Goal: Transaction & Acquisition: Purchase product/service

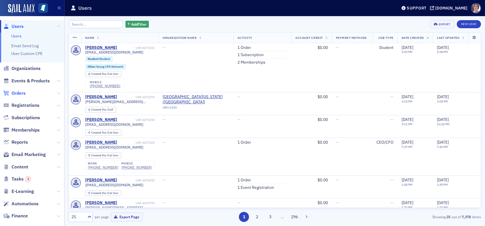
click at [18, 93] on span "Orders" at bounding box center [19, 93] width 14 height 6
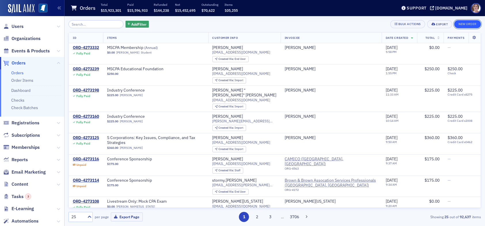
click at [469, 24] on button "New Order" at bounding box center [467, 24] width 27 height 8
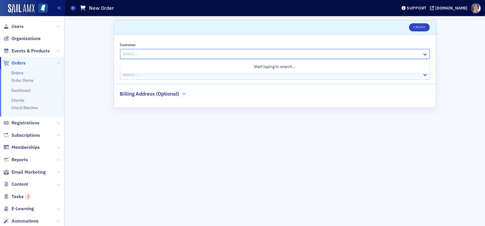
click at [157, 54] on div at bounding box center [271, 53] width 299 height 7
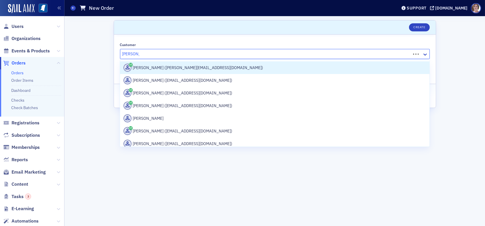
type input "glenn terry"
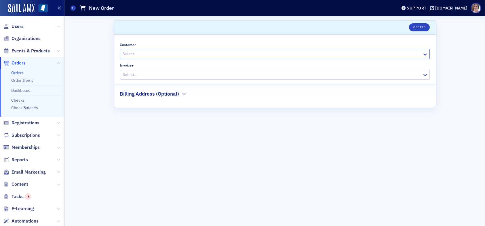
click at [144, 53] on div at bounding box center [271, 53] width 299 height 7
click at [18, 28] on span "Users" at bounding box center [18, 26] width 12 height 6
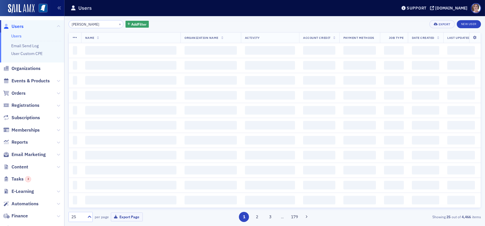
type input "glenn terry"
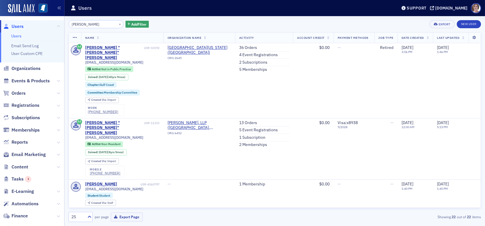
drag, startPoint x: 94, startPoint y: 25, endPoint x: 33, endPoint y: 22, distance: 60.8
click at [33, 22] on div "Users Users Email Send Log User Custom CPE Organizations Events & Products Orde…" at bounding box center [242, 113] width 485 height 226
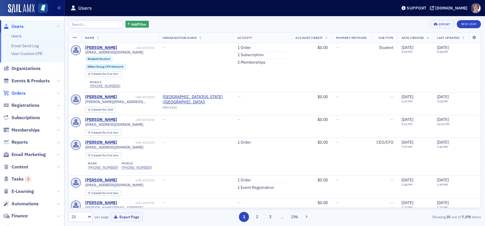
click at [21, 93] on span "Orders" at bounding box center [19, 93] width 14 height 6
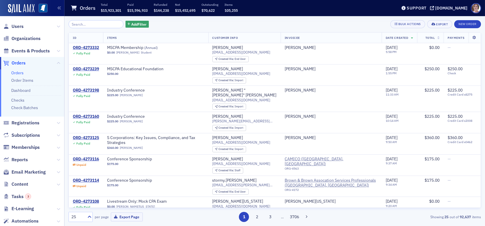
click at [21, 63] on span "Orders" at bounding box center [19, 63] width 14 height 6
click at [468, 24] on button "New Order" at bounding box center [467, 24] width 27 height 8
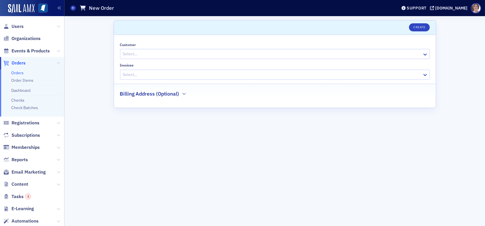
click at [160, 53] on div at bounding box center [271, 53] width 299 height 7
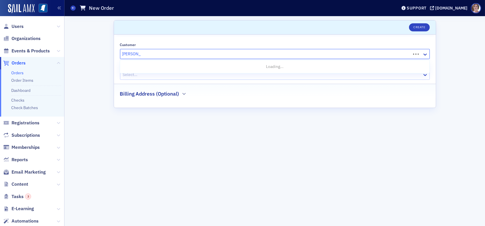
type input "glenn terry"
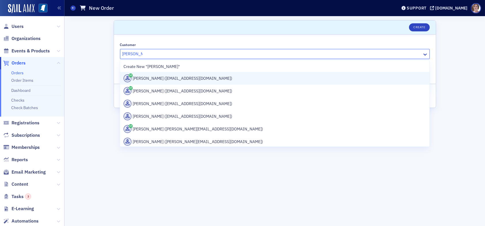
click at [162, 79] on div "Glenn Terry (gterry1203@aol.com)" at bounding box center [274, 78] width 302 height 8
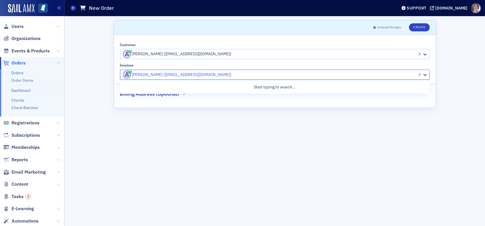
click at [201, 72] on div at bounding box center [269, 74] width 294 height 7
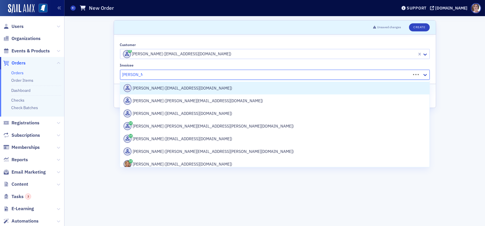
type input "Karen bates"
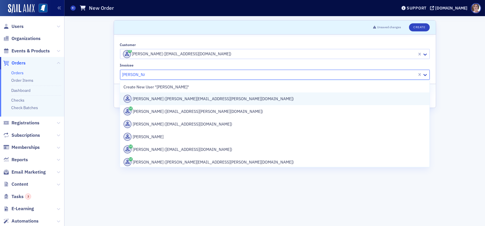
click at [186, 100] on div "Karen Bates (karen.r.bates@usm.edu)" at bounding box center [274, 99] width 302 height 8
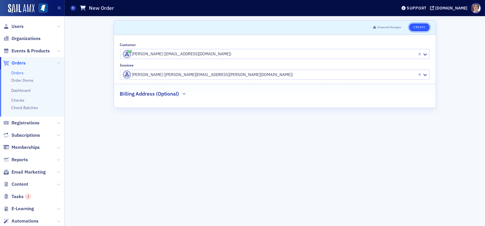
click at [421, 28] on button "Create" at bounding box center [419, 27] width 20 height 8
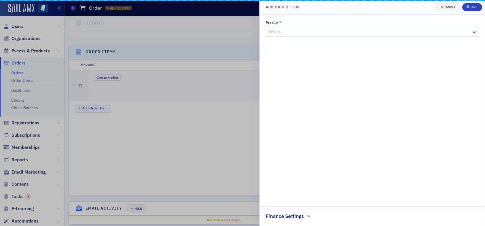
scroll to position [171, 0]
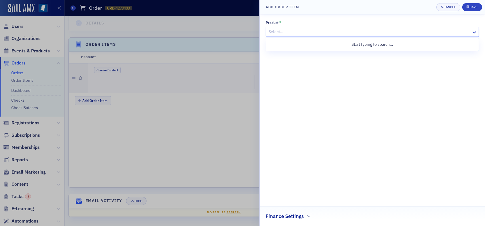
click at [296, 32] on div at bounding box center [369, 31] width 203 height 7
type input "Accounting Educat"
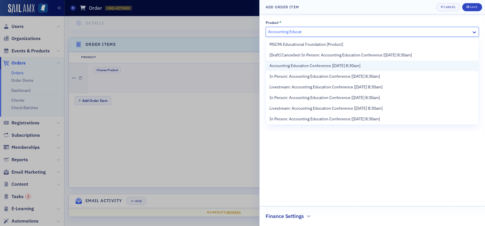
click at [318, 64] on span "Accounting Education Conference [11/7/2025 8:30am]" at bounding box center [314, 66] width 91 height 6
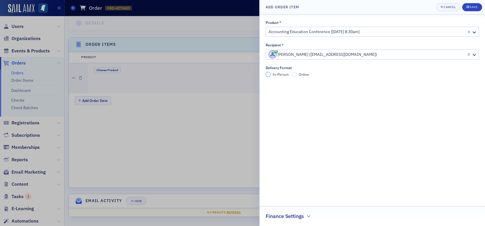
click at [267, 73] on input "In-Person" at bounding box center [268, 74] width 5 height 5
click at [472, 7] on div "Save" at bounding box center [474, 6] width 8 height 3
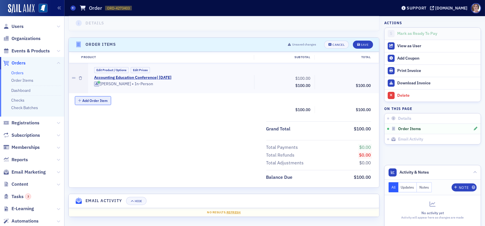
click at [102, 100] on button "Add Order Item" at bounding box center [93, 100] width 36 height 9
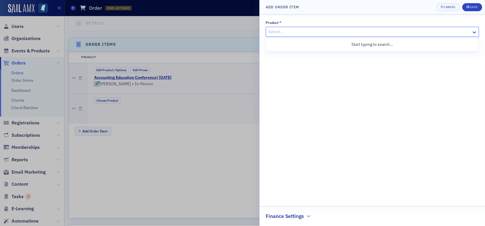
click at [283, 33] on div at bounding box center [369, 31] width 203 height 7
type input "accounting edu"
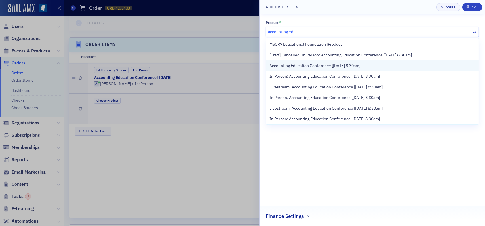
click at [317, 64] on span "Accounting Education Conference [11/7/2025 8:30am]" at bounding box center [314, 66] width 91 height 6
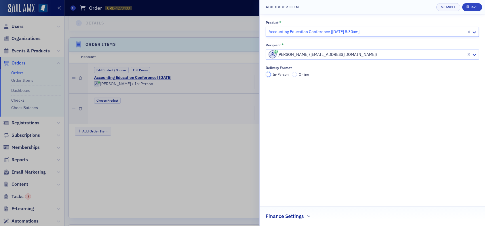
click at [269, 75] on input "In-Person" at bounding box center [268, 74] width 5 height 5
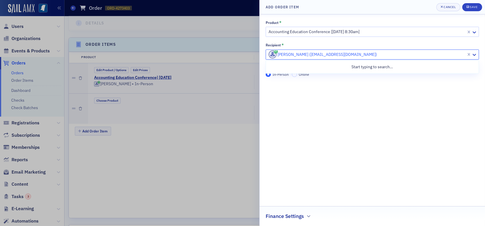
click at [346, 54] on div at bounding box center [367, 54] width 198 height 7
click at [345, 56] on div at bounding box center [367, 54] width 198 height 7
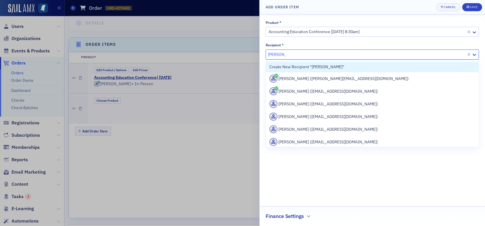
type input "Marv boui"
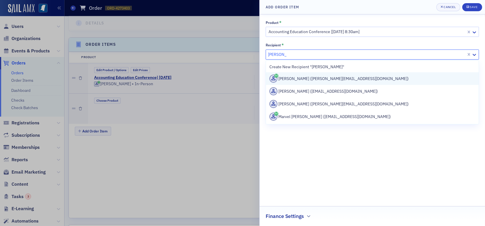
click at [341, 78] on div "Marv Bouillon (marvin.bouillon@usm.edu)" at bounding box center [372, 79] width 206 height 8
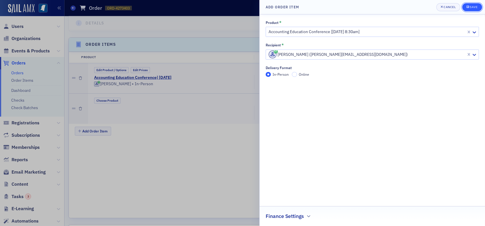
click at [473, 5] on div "Save" at bounding box center [474, 6] width 8 height 3
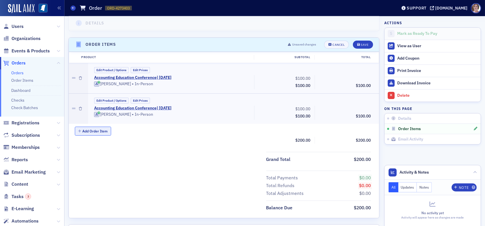
click at [101, 131] on button "Add Order Item" at bounding box center [93, 131] width 36 height 9
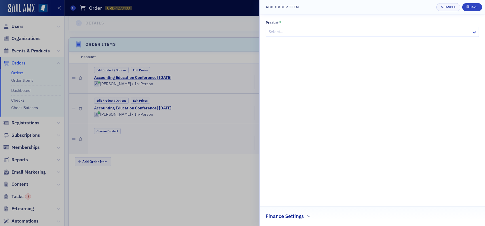
click at [301, 31] on div at bounding box center [369, 31] width 203 height 7
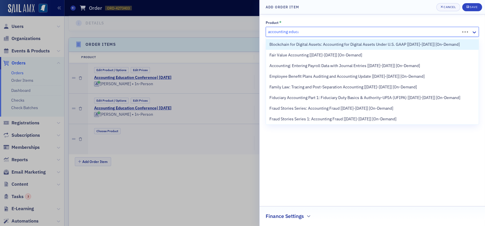
type input "accounting educat"
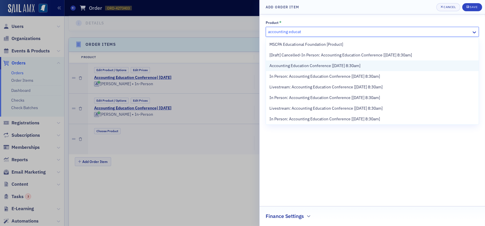
click at [303, 66] on span "Accounting Education Conference [11/7/2025 8:30am]" at bounding box center [314, 66] width 91 height 6
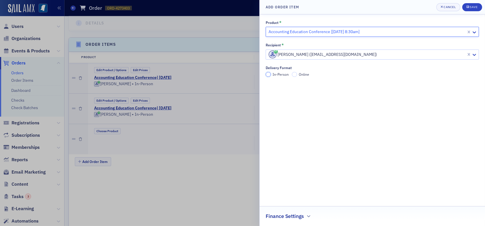
click at [269, 75] on input "In-Person" at bounding box center [268, 74] width 5 height 5
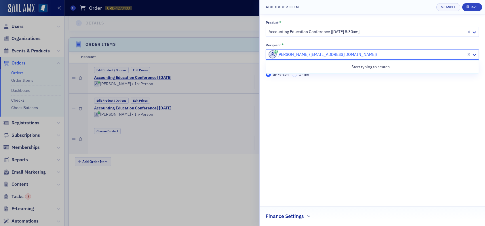
click at [308, 54] on div at bounding box center [367, 54] width 198 height 7
type input "Nell adkins"
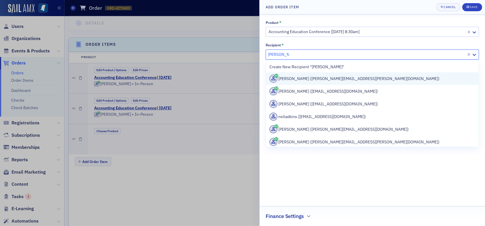
click at [309, 80] on div "Nell Adkins (nell.adkins@usm.edu)" at bounding box center [372, 79] width 206 height 8
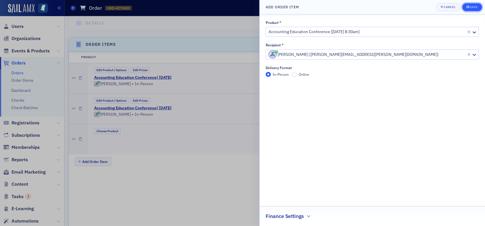
click at [474, 7] on div "Save" at bounding box center [474, 6] width 8 height 3
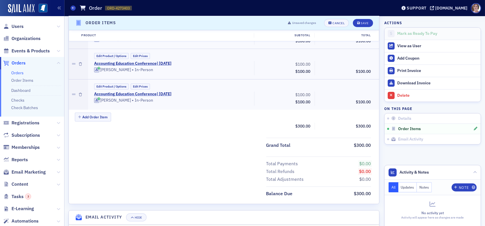
scroll to position [229, 0]
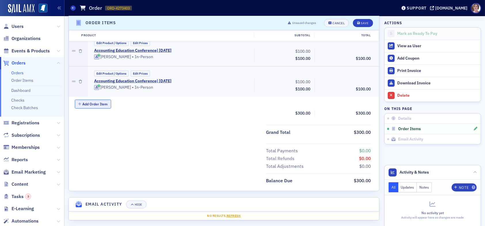
click at [93, 103] on button "Add Order Item" at bounding box center [93, 104] width 36 height 9
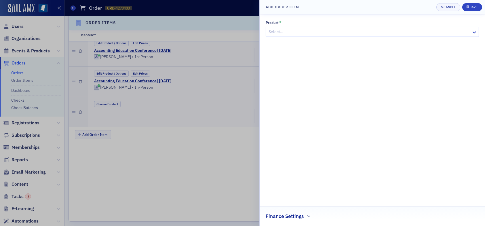
click at [282, 32] on div at bounding box center [369, 31] width 203 height 7
type input "accounting education"
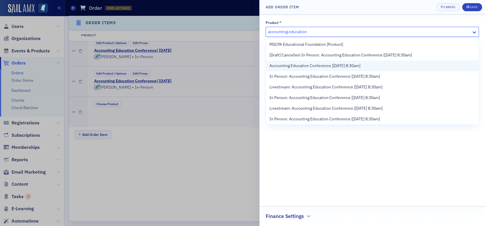
click at [306, 67] on span "Accounting Education Conference [11/7/2025 8:30am]" at bounding box center [314, 66] width 91 height 6
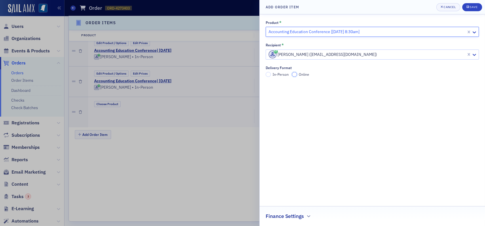
click at [295, 74] on input "Online" at bounding box center [294, 74] width 5 height 5
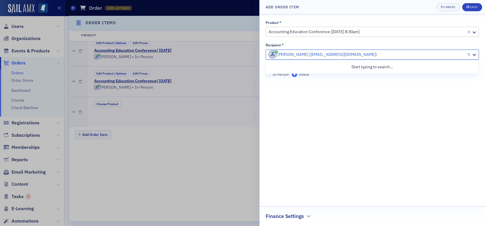
click at [288, 56] on div at bounding box center [367, 54] width 198 height 7
type input "amber cole"
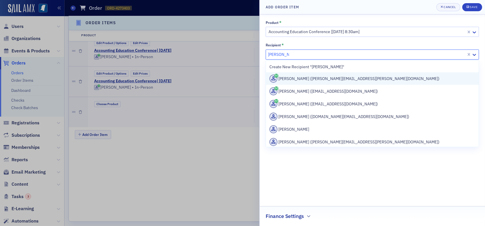
click at [292, 77] on div "Amber Cole (amber.cole@usm.edu)" at bounding box center [372, 79] width 206 height 8
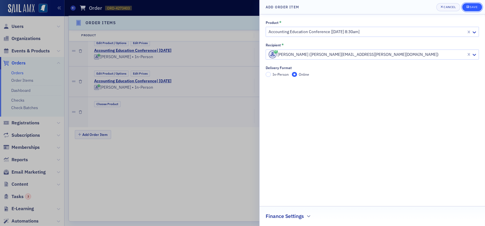
click at [472, 5] on div "Save" at bounding box center [474, 6] width 8 height 3
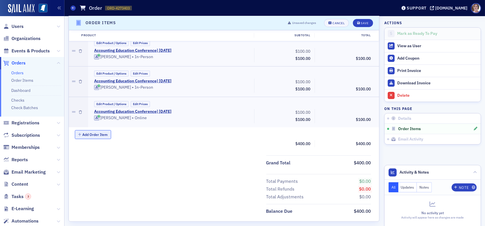
click at [95, 134] on button "Add Order Item" at bounding box center [93, 134] width 36 height 9
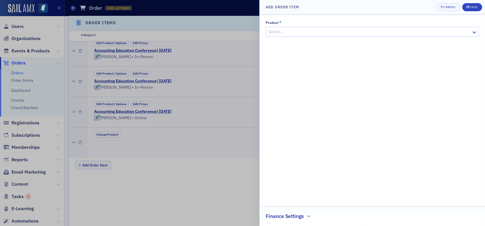
click at [285, 30] on div at bounding box center [369, 31] width 203 height 7
type input "accounting education"
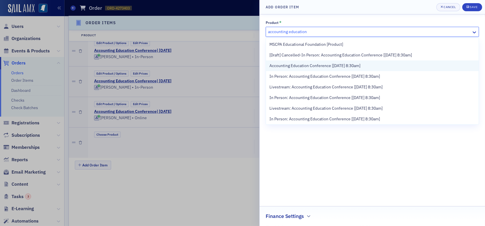
click at [310, 66] on span "Accounting Education Conference [11/7/2025 8:30am]" at bounding box center [314, 66] width 91 height 6
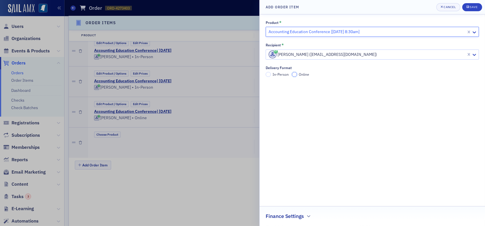
click at [296, 74] on input "Online" at bounding box center [294, 74] width 5 height 5
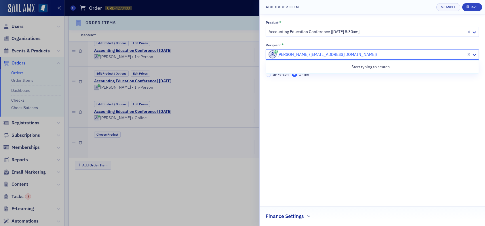
click at [305, 53] on div at bounding box center [367, 54] width 198 height 7
type input "amber hatten"
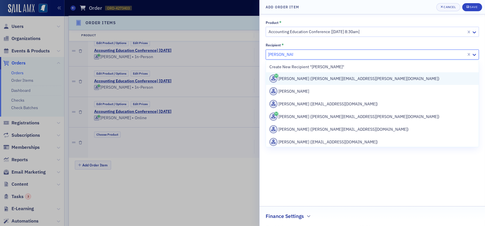
click at [303, 77] on div "Amber Hatten (amber.hatten@usm.edu)" at bounding box center [372, 79] width 206 height 8
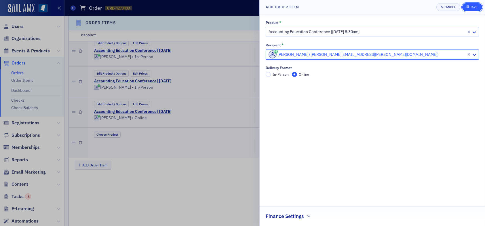
click at [475, 7] on div "Save" at bounding box center [474, 6] width 8 height 3
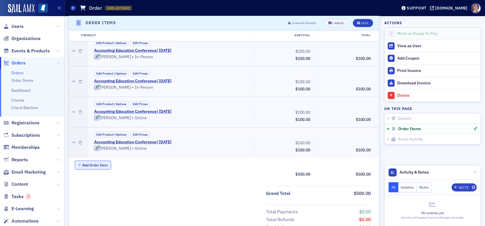
click at [95, 164] on button "Add Order Item" at bounding box center [93, 165] width 36 height 9
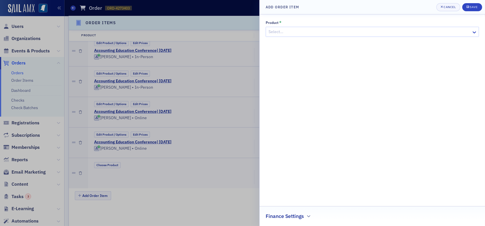
click at [288, 31] on div at bounding box center [369, 31] width 203 height 7
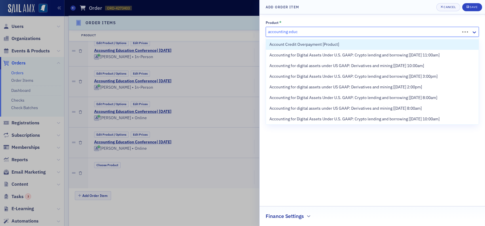
type input "accounting educa"
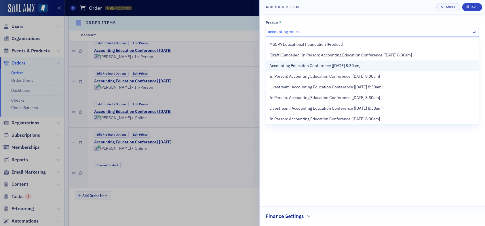
click at [305, 67] on span "Accounting Education Conference [11/7/2025 8:30am]" at bounding box center [314, 66] width 91 height 6
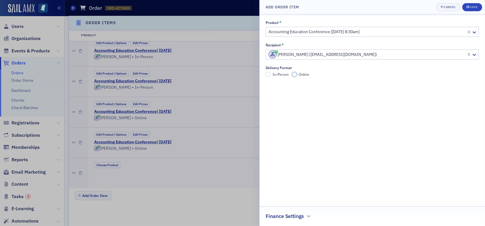
drag, startPoint x: 296, startPoint y: 75, endPoint x: 305, endPoint y: 71, distance: 9.9
click at [296, 75] on input "Online" at bounding box center [294, 74] width 5 height 5
click at [315, 53] on div at bounding box center [367, 54] width 198 height 7
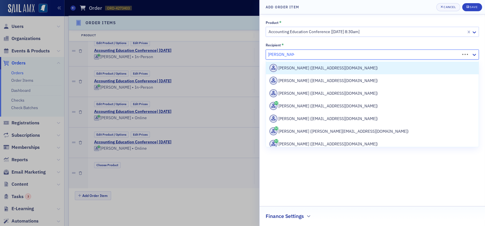
type input "reginald wilson"
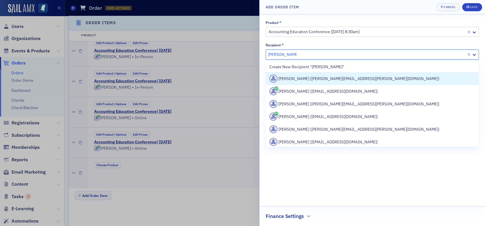
click at [313, 79] on div "Reginald Wilson (reginald.wilson@usm.edu)" at bounding box center [372, 79] width 206 height 8
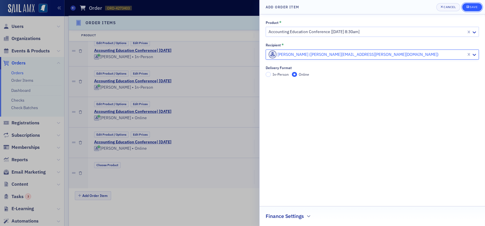
click at [472, 7] on div "Save" at bounding box center [474, 6] width 8 height 3
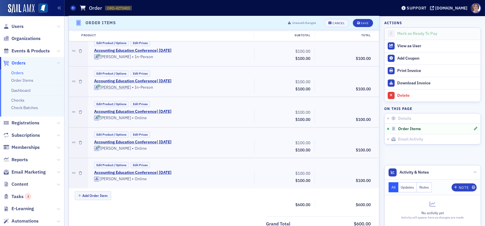
scroll to position [230, 0]
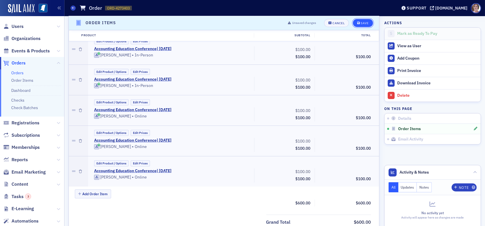
click at [361, 23] on div "Save" at bounding box center [365, 23] width 8 height 3
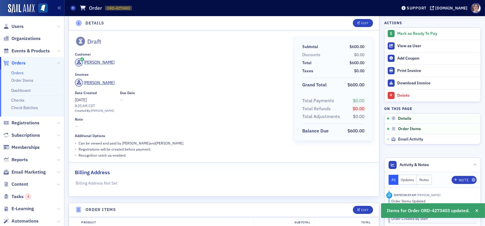
scroll to position [0, 0]
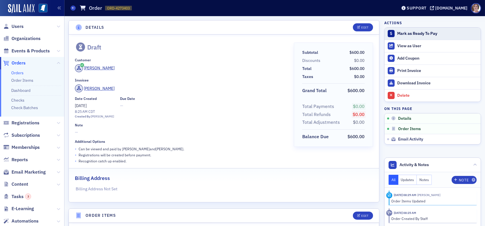
click at [405, 33] on div "Mark as Ready To Pay" at bounding box center [437, 33] width 81 height 5
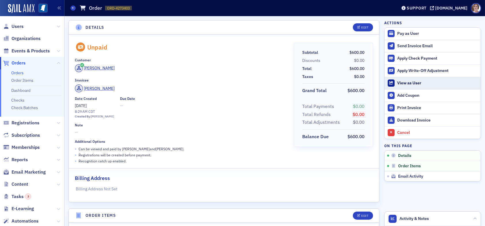
click at [403, 82] on div "View as User" at bounding box center [437, 83] width 81 height 5
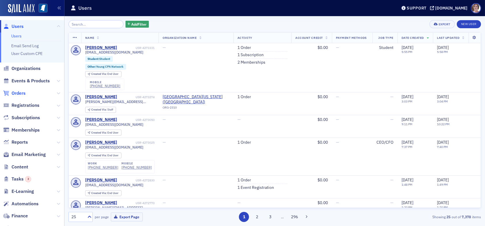
click at [17, 92] on span "Orders" at bounding box center [19, 93] width 14 height 6
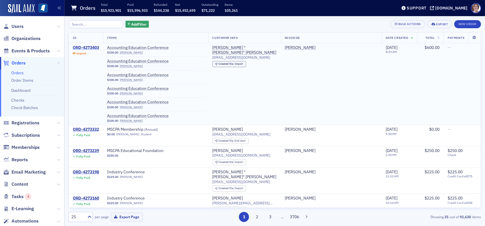
click at [88, 46] on div "ORD-4273403" at bounding box center [86, 47] width 26 height 5
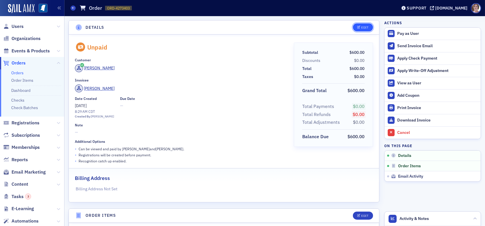
click at [357, 29] on button "Edit" at bounding box center [363, 27] width 20 height 8
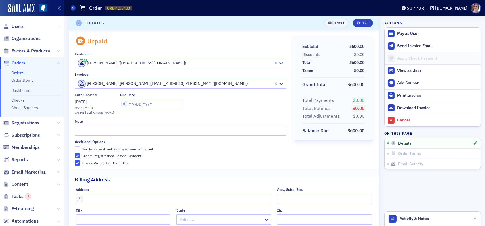
scroll to position [1, 0]
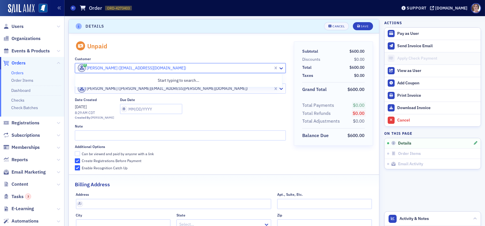
click at [162, 68] on div at bounding box center [174, 67] width 195 height 7
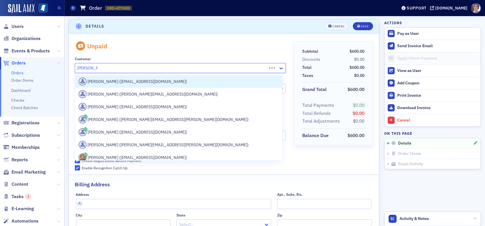
type input "Karen bates"
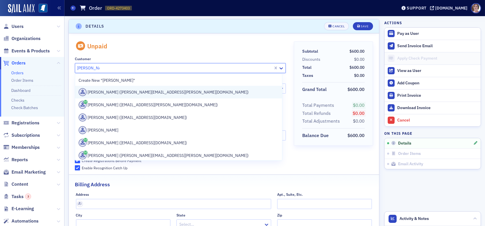
click at [133, 92] on div "[PERSON_NAME] ([PERSON_NAME][EMAIL_ADDRESS][PERSON_NAME][DOMAIN_NAME])" at bounding box center [179, 92] width 200 height 8
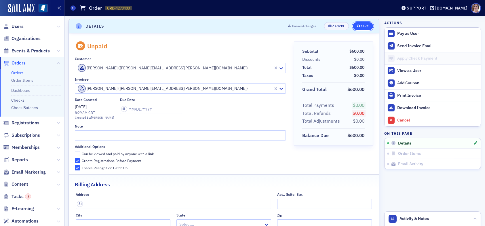
click at [361, 25] on div "Save" at bounding box center [365, 26] width 8 height 3
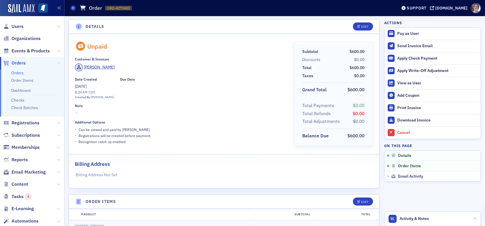
scroll to position [0, 0]
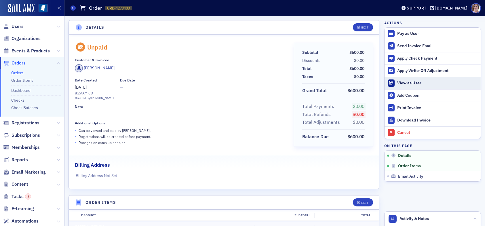
click at [408, 83] on div "View as User" at bounding box center [437, 83] width 81 height 5
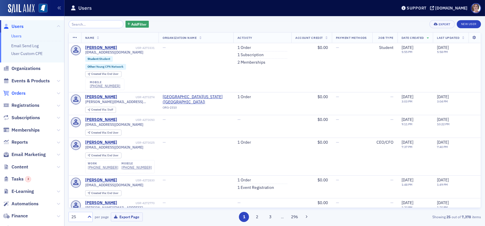
click at [21, 92] on span "Orders" at bounding box center [19, 93] width 14 height 6
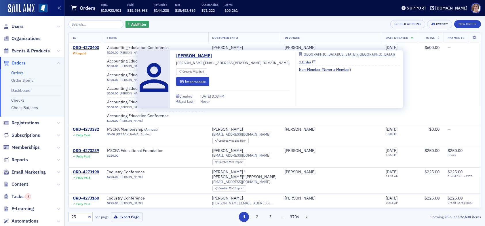
click at [299, 62] on link "1 Order" at bounding box center [307, 61] width 17 height 5
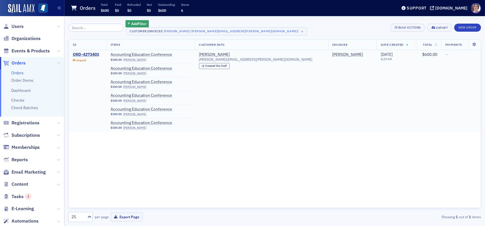
click at [92, 54] on div "ORD-4273403" at bounding box center [86, 54] width 26 height 5
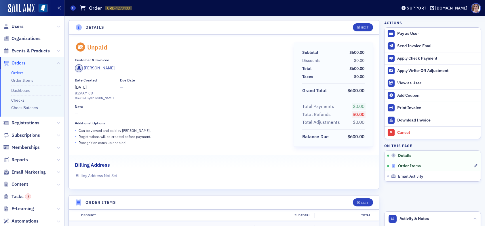
click at [399, 163] on span "Order Items" at bounding box center [409, 165] width 23 height 5
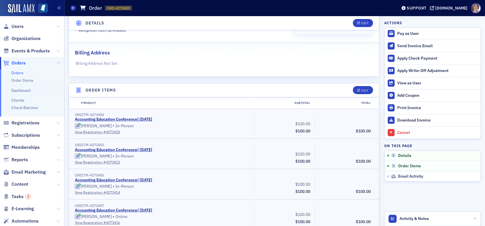
scroll to position [98, 0]
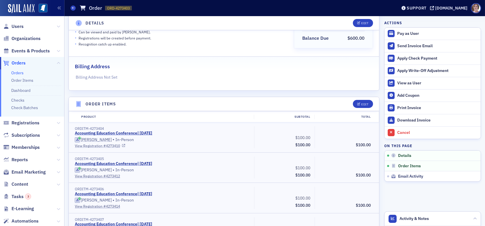
click at [94, 146] on link "View Registration # 4273410" at bounding box center [162, 145] width 175 height 5
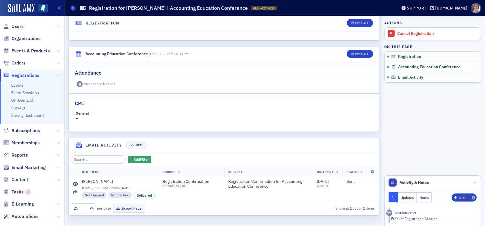
scroll to position [157, 0]
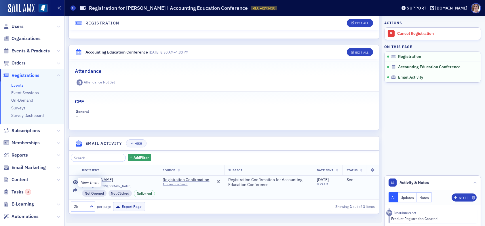
click at [75, 181] on icon at bounding box center [75, 182] width 5 height 5
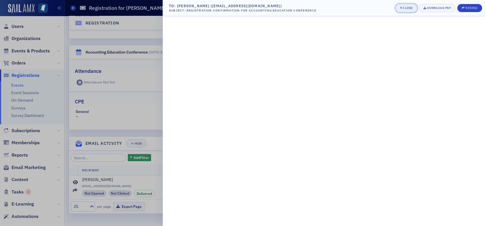
click at [406, 6] on div "Close" at bounding box center [408, 7] width 10 height 3
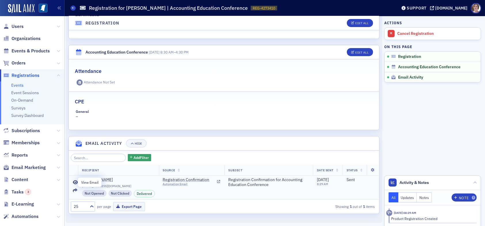
click at [76, 182] on icon at bounding box center [75, 182] width 5 height 5
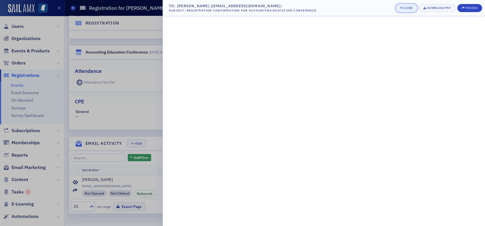
click at [407, 8] on div "Close" at bounding box center [408, 7] width 10 height 3
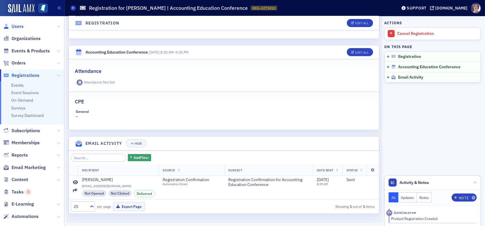
click at [16, 25] on span "Users" at bounding box center [18, 26] width 12 height 6
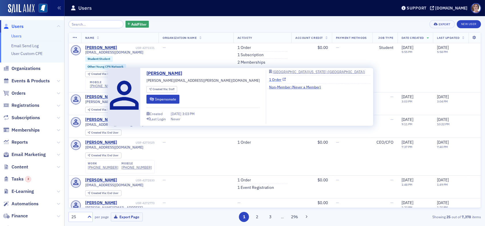
click at [269, 79] on link "1 Order" at bounding box center [277, 79] width 17 height 5
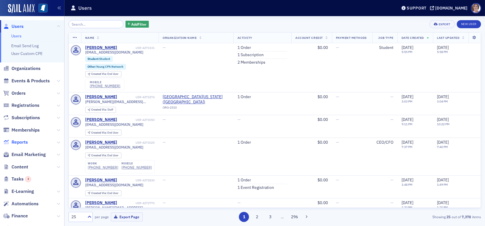
click at [20, 140] on span "Reports" at bounding box center [20, 142] width 16 height 6
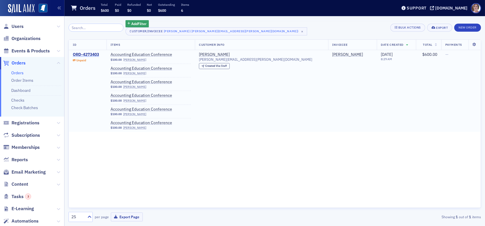
click at [89, 54] on div "ORD-4273403" at bounding box center [86, 54] width 26 height 5
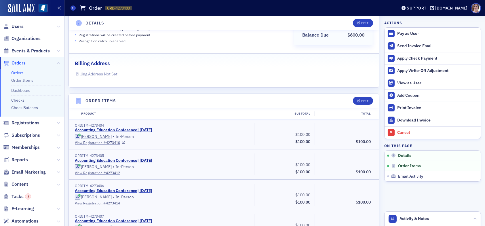
scroll to position [98, 0]
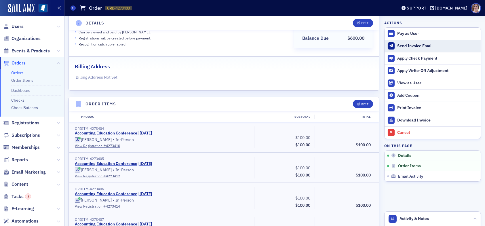
click at [406, 45] on div "Send Invoice Email" at bounding box center [437, 45] width 81 height 5
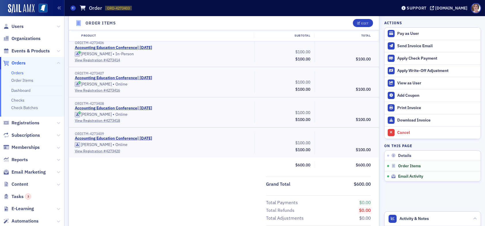
scroll to position [353, 0]
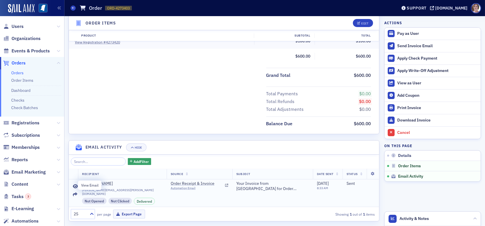
click at [75, 185] on icon at bounding box center [75, 186] width 5 height 5
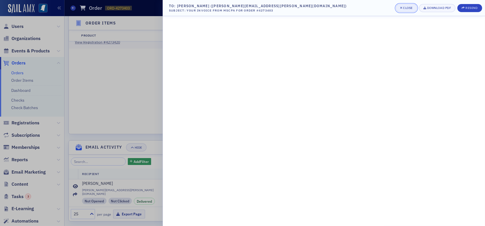
click at [406, 7] on div "Close" at bounding box center [408, 7] width 10 height 3
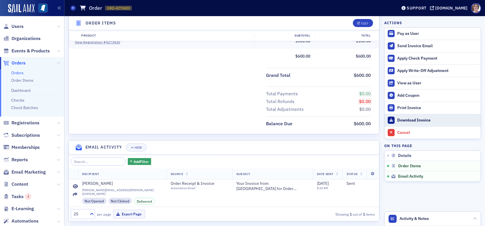
click at [416, 121] on div "Download Invoice" at bounding box center [437, 120] width 81 height 5
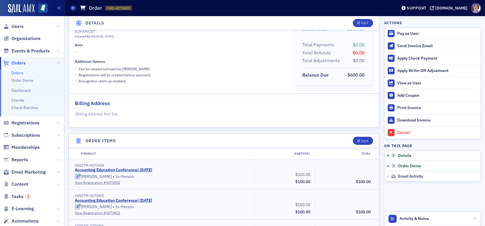
scroll to position [0, 0]
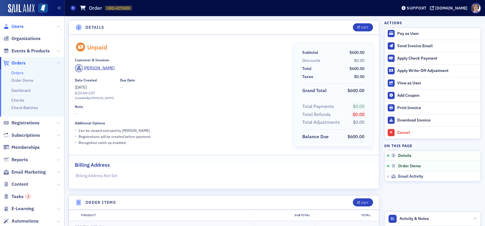
click at [18, 25] on span "Users" at bounding box center [18, 26] width 12 height 6
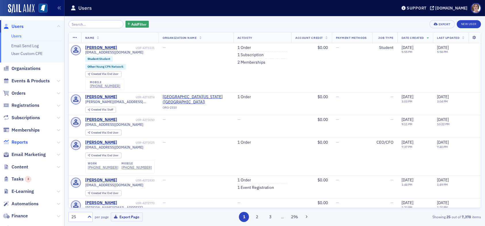
click at [20, 142] on span "Reports" at bounding box center [20, 142] width 16 height 6
click at [23, 142] on span "Reports" at bounding box center [20, 142] width 16 height 6
